Goal: Find specific page/section: Find specific page/section

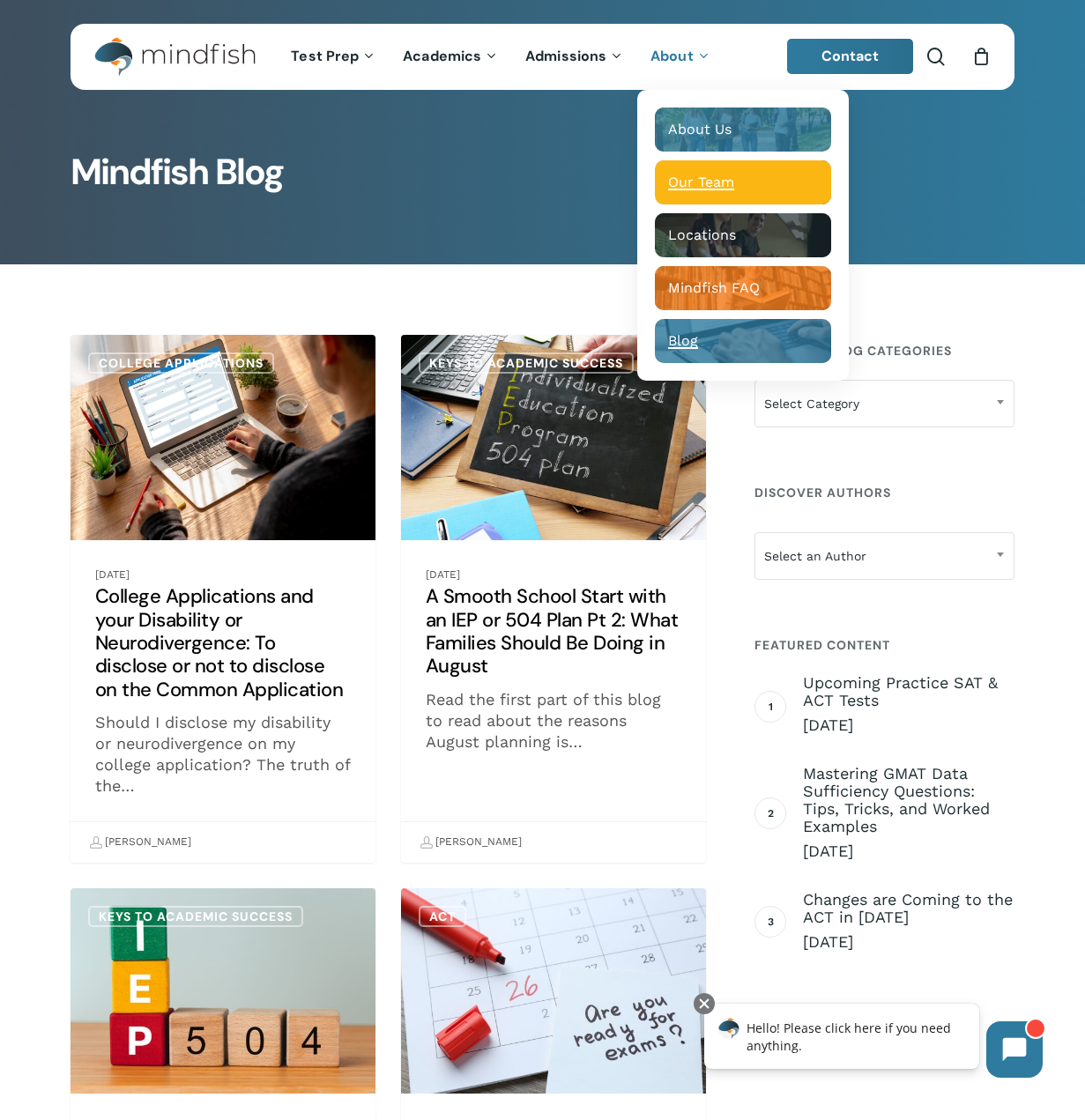
click at [690, 178] on span "Our Team" at bounding box center [701, 181] width 66 height 17
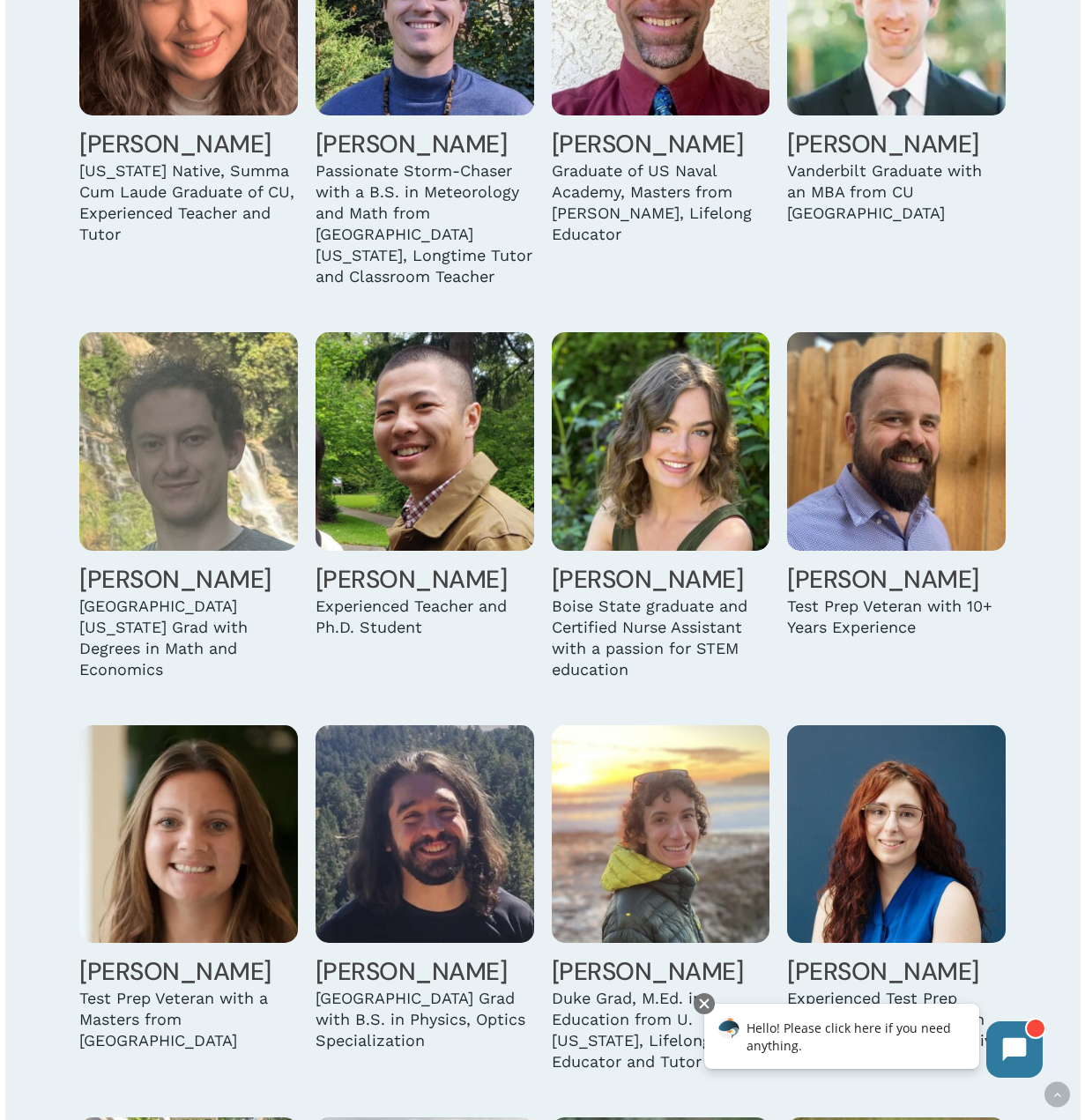
scroll to position [3172, 0]
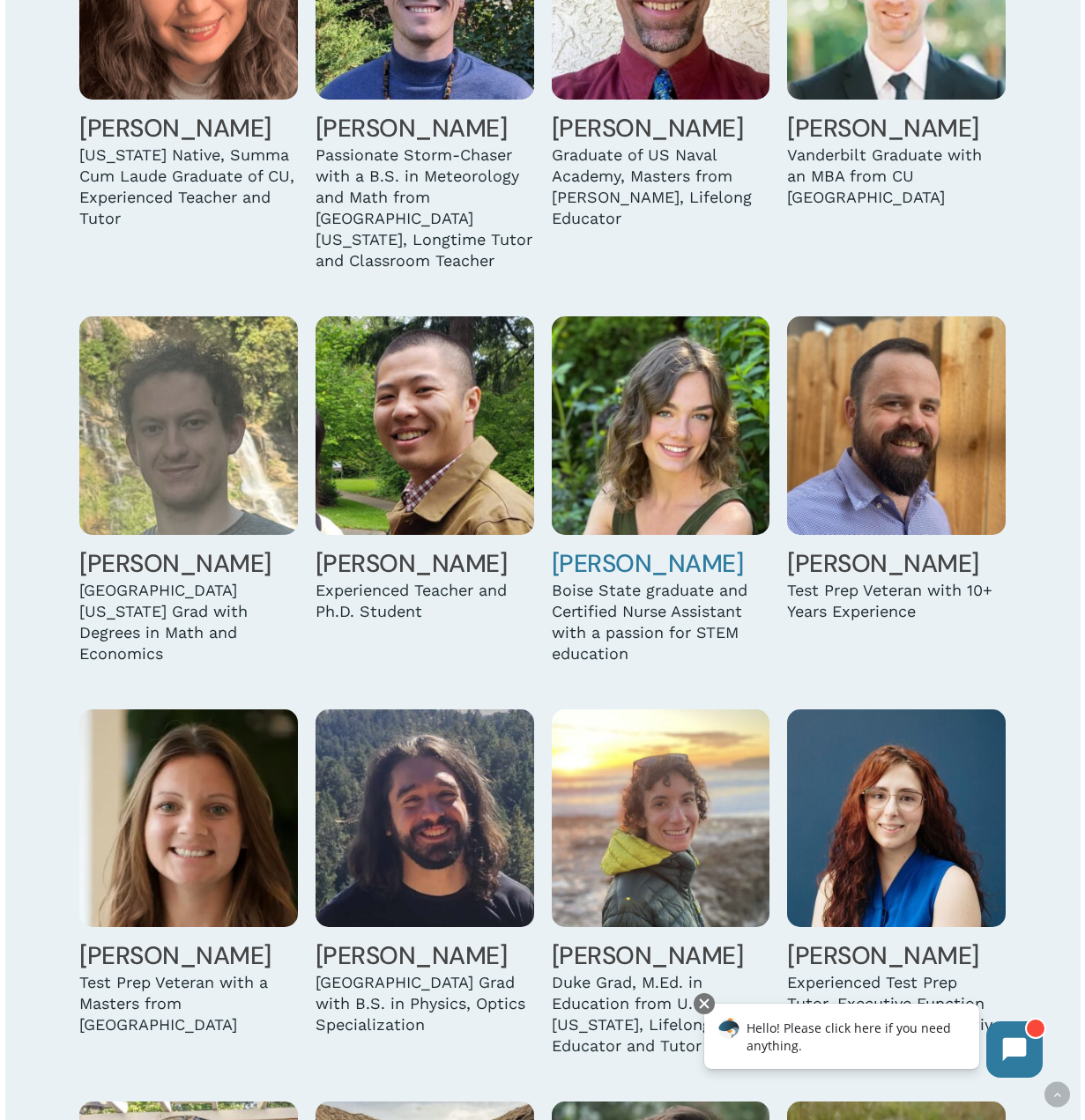
click at [649, 463] on img at bounding box center [660, 425] width 219 height 219
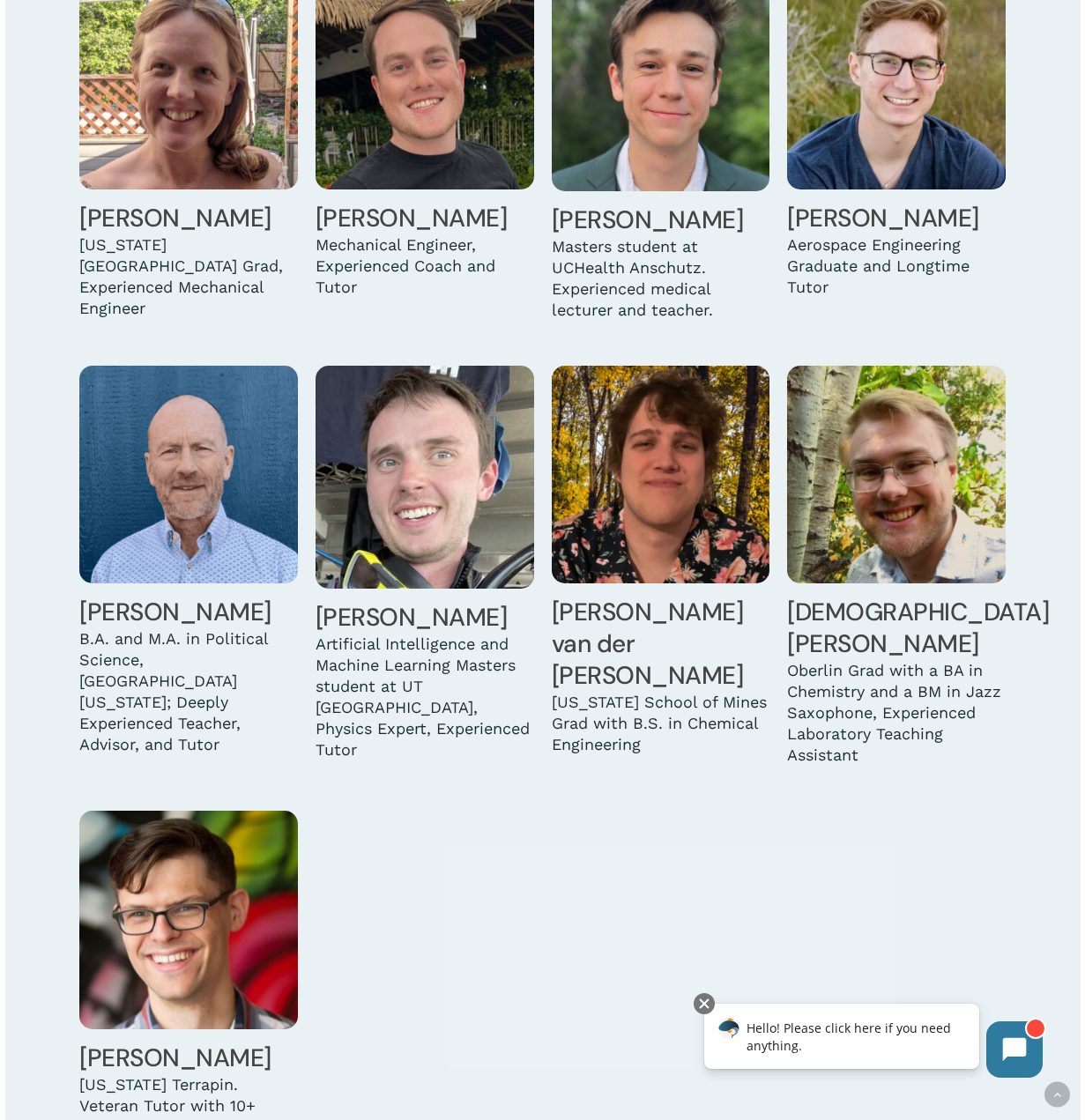
scroll to position [4492, 0]
